Goal: Task Accomplishment & Management: Manage account settings

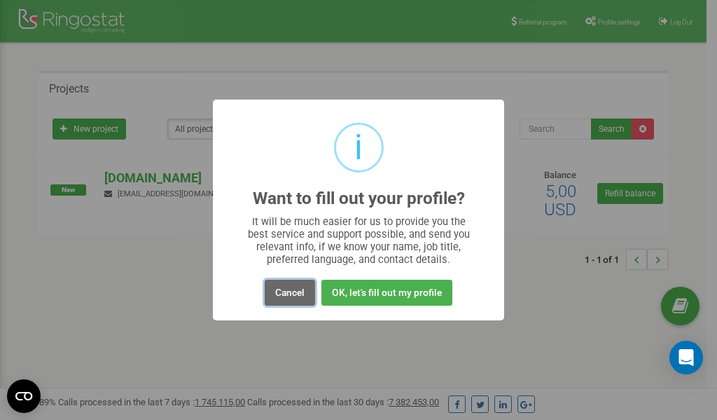
click at [296, 295] on button "Cancel" at bounding box center [290, 292] width 50 height 26
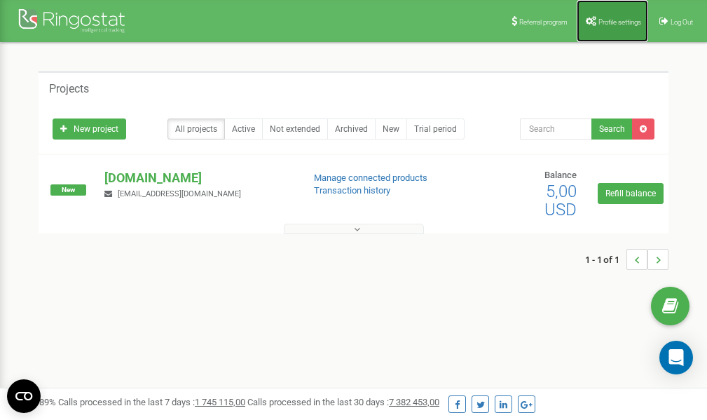
click at [608, 24] on span "Profile settings" at bounding box center [619, 22] width 43 height 8
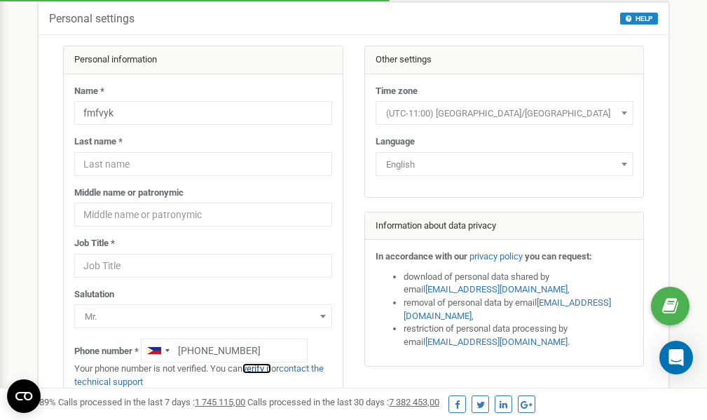
click at [265, 368] on link "verify it" at bounding box center [256, 368] width 29 height 11
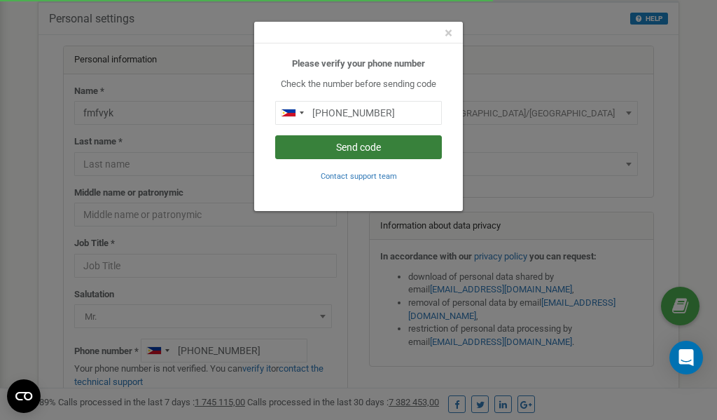
click at [361, 146] on button "Send code" at bounding box center [358, 147] width 167 height 24
